Goal: Information Seeking & Learning: Learn about a topic

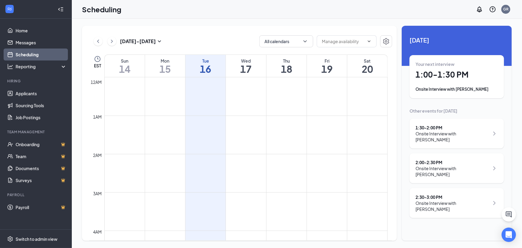
scroll to position [293, 0]
click at [481, 93] on div "Your next interview 1:00 - 1:30 PM Onsite Interview with [PERSON_NAME]" at bounding box center [456, 76] width 94 height 43
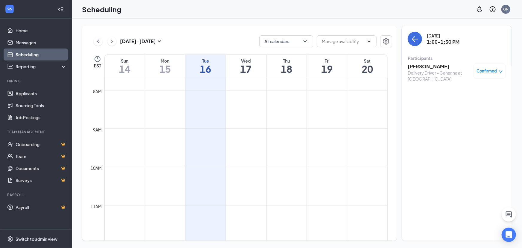
click at [425, 63] on h3 "[PERSON_NAME]" at bounding box center [439, 66] width 63 height 7
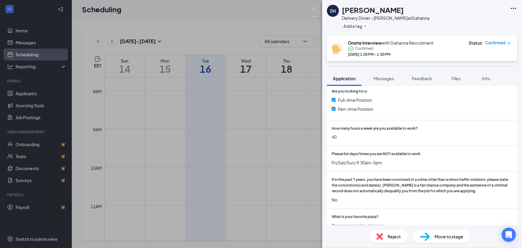
scroll to position [245, 0]
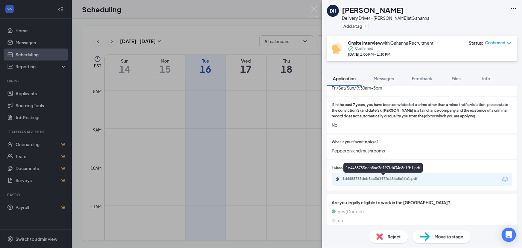
click at [387, 177] on div "1d4488785deb8ac3d197fd434c8e1fb1.pdf" at bounding box center [384, 178] width 84 height 5
click at [314, 10] on img at bounding box center [313, 12] width 7 height 12
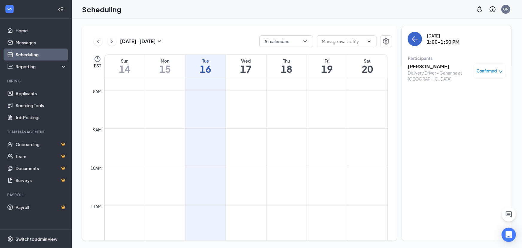
click at [413, 42] on icon "ArrowLeft" at bounding box center [414, 38] width 7 height 7
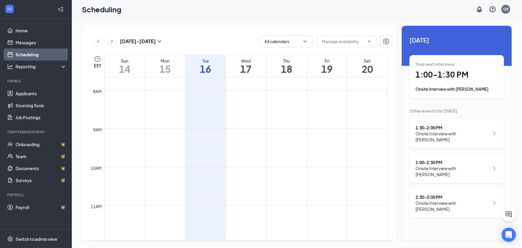
click at [456, 132] on div "Onsite Interview with [PERSON_NAME]" at bounding box center [452, 136] width 74 height 12
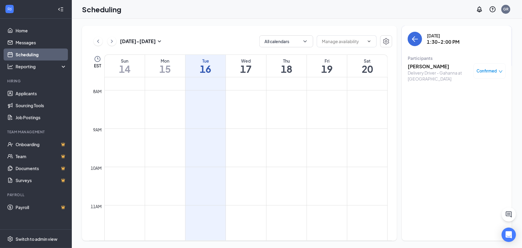
click at [427, 68] on h3 "[PERSON_NAME]" at bounding box center [439, 66] width 63 height 7
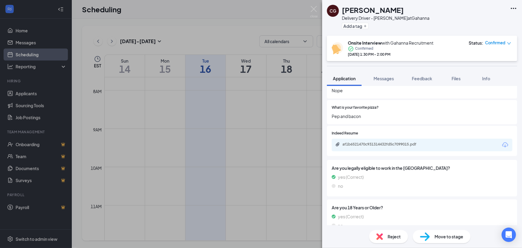
scroll to position [299, 0]
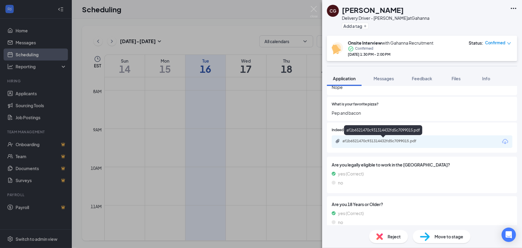
click at [386, 138] on div "af1b6521470c931314432fd5c7099015.pdf" at bounding box center [384, 140] width 84 height 5
click at [314, 11] on img at bounding box center [313, 12] width 7 height 12
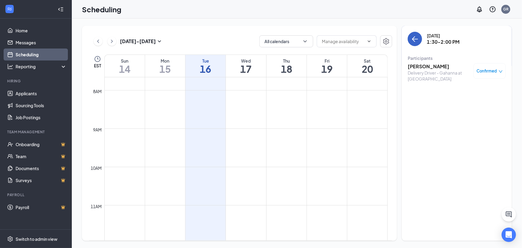
click at [411, 42] on button "back-button" at bounding box center [415, 39] width 14 height 14
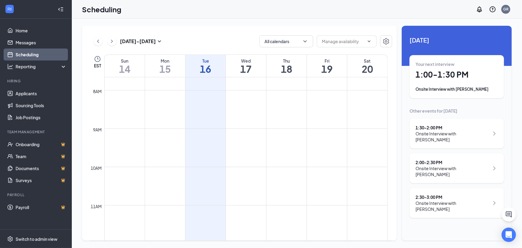
click at [440, 159] on div "2:00 - 2:30 PM" at bounding box center [452, 162] width 74 height 6
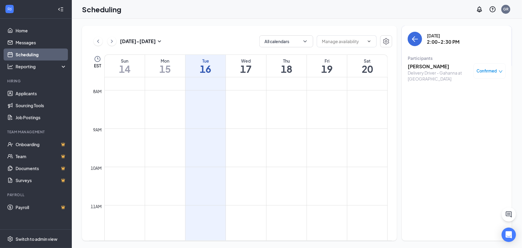
click at [425, 67] on h3 "[PERSON_NAME]" at bounding box center [439, 66] width 63 height 7
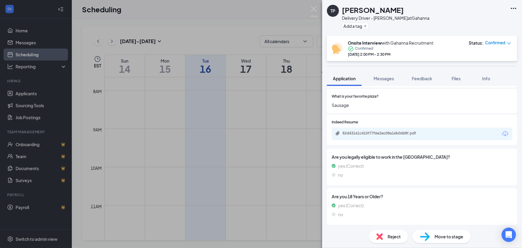
scroll to position [291, 0]
click at [409, 133] on div "82d43161c410f77f6e2ec08a16b0d68f.pdf" at bounding box center [384, 132] width 84 height 5
click at [315, 6] on img at bounding box center [313, 12] width 7 height 12
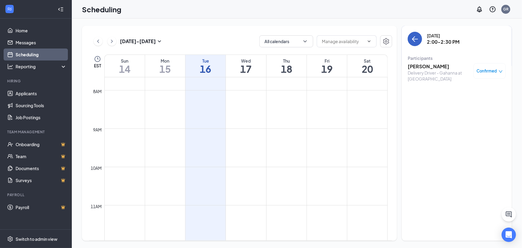
click at [412, 39] on icon "ArrowLeft" at bounding box center [414, 38] width 7 height 7
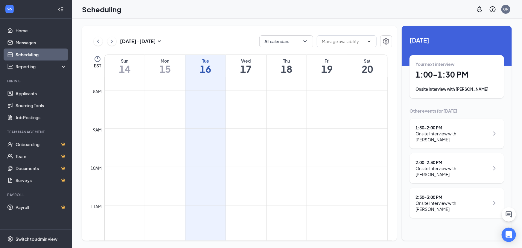
click at [463, 194] on div "2:30 - 3:00 PM" at bounding box center [452, 197] width 74 height 6
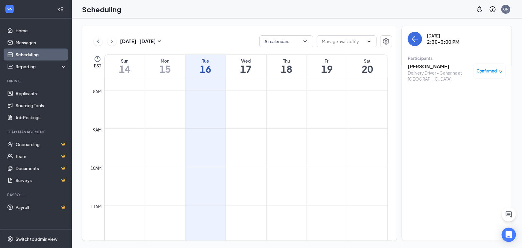
click at [417, 67] on h3 "[PERSON_NAME]" at bounding box center [439, 66] width 63 height 7
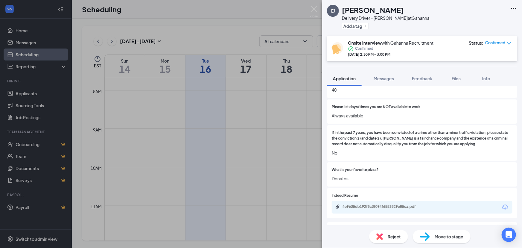
scroll to position [217, 0]
click at [391, 207] on div "4e9635db192f8c3f094f6553529e85ca.pdf" at bounding box center [384, 205] width 84 height 5
click at [316, 11] on img at bounding box center [313, 12] width 7 height 12
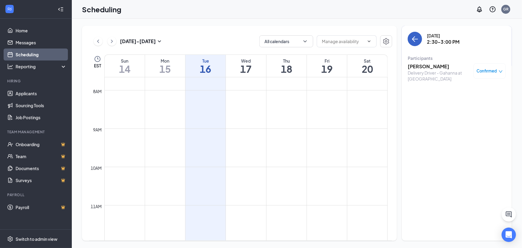
click at [413, 38] on icon "ArrowLeft" at bounding box center [414, 38] width 7 height 7
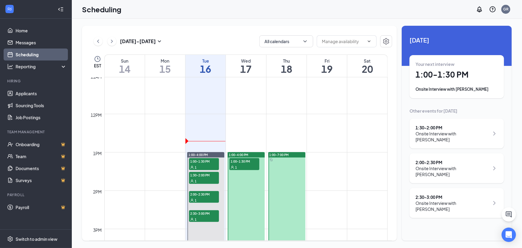
scroll to position [429, 0]
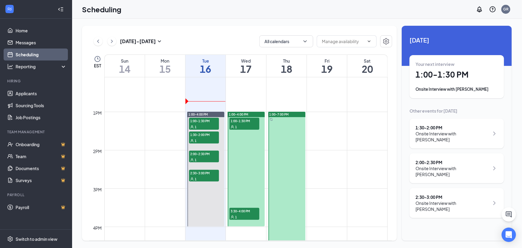
scroll to position [375, 0]
